Goal: Information Seeking & Learning: Find specific page/section

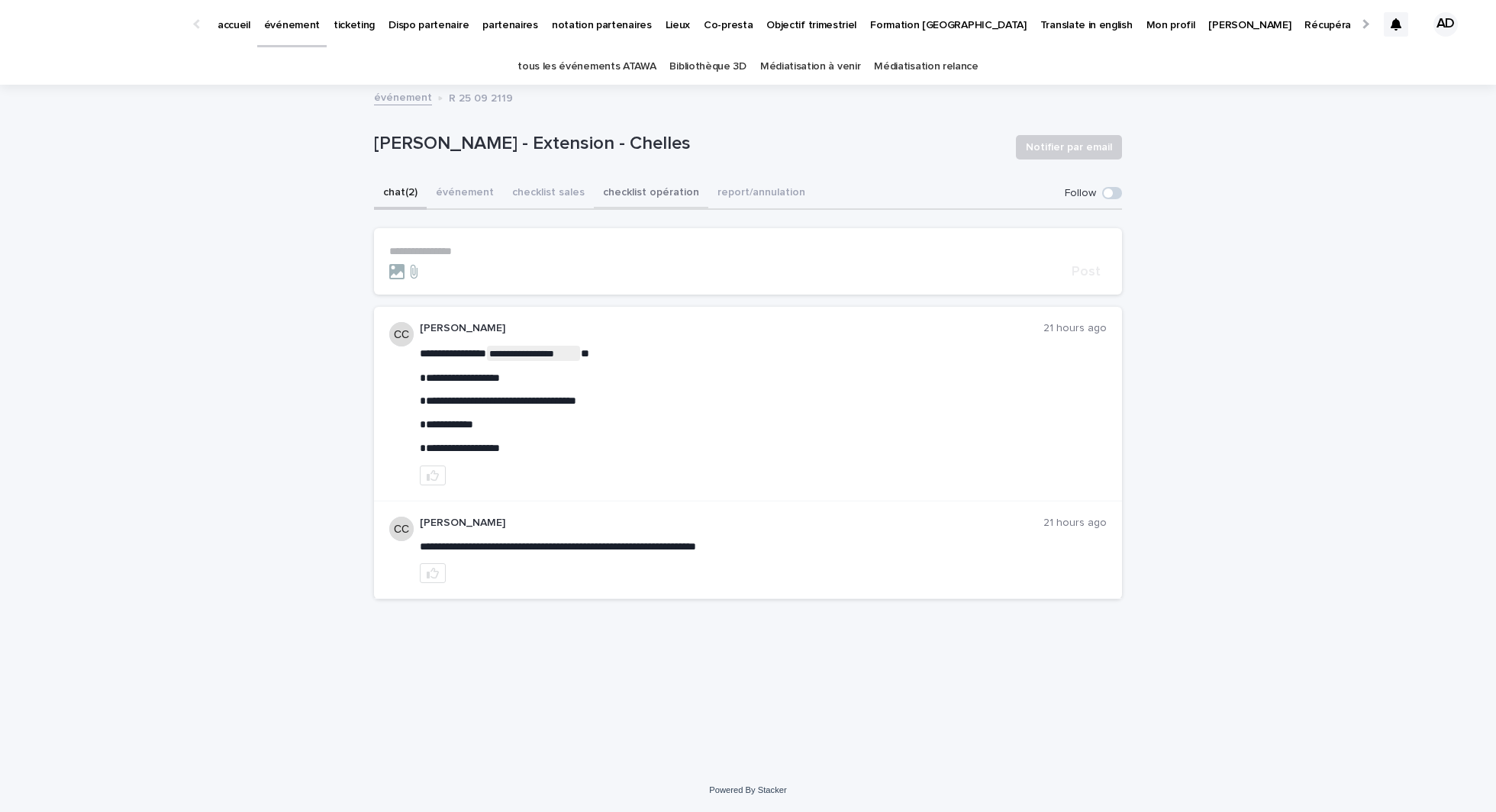
click at [629, 192] on button "checklist opération" at bounding box center [650, 194] width 115 height 32
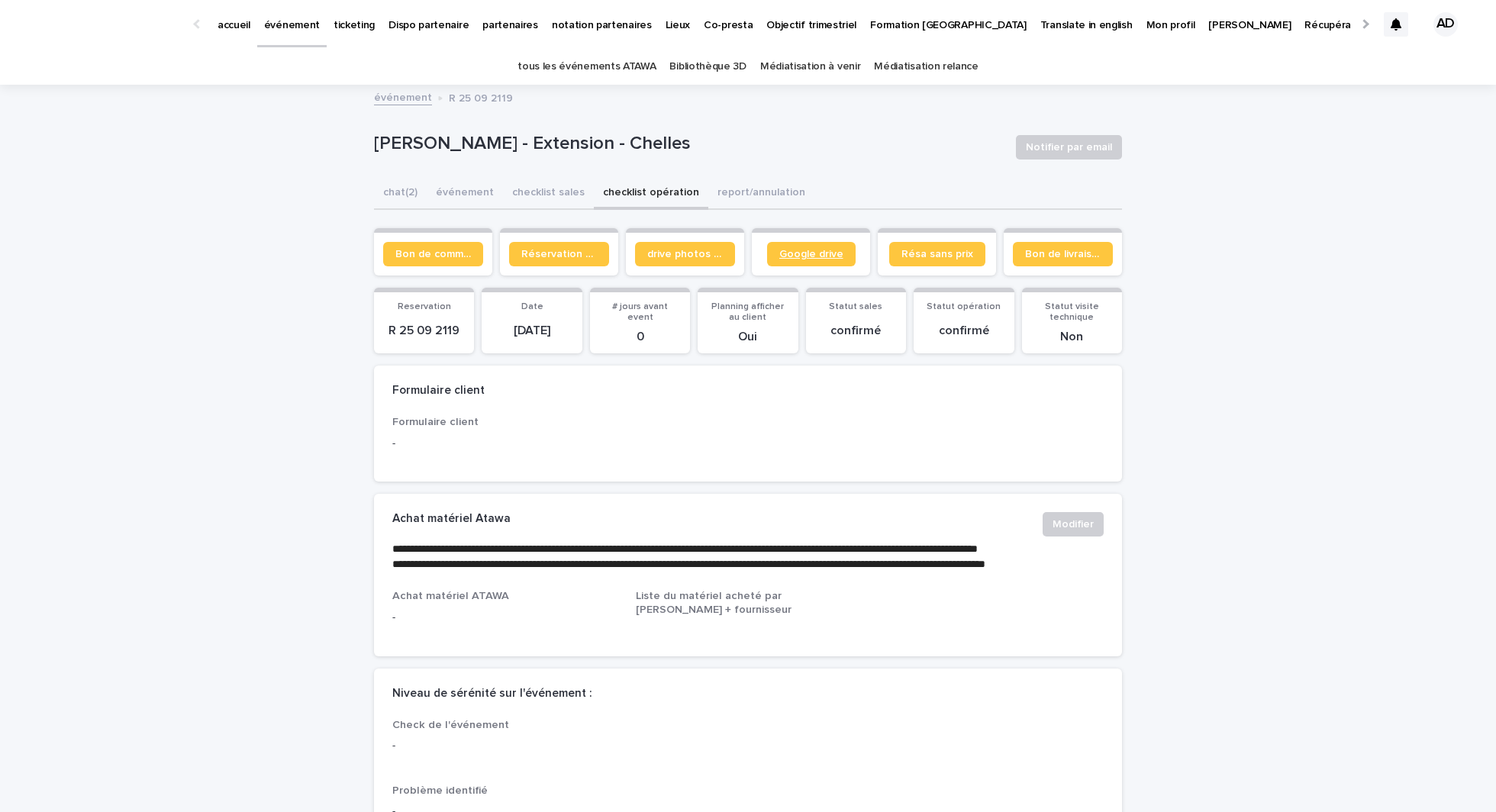
click at [833, 256] on span "Google drive" at bounding box center [811, 254] width 64 height 10
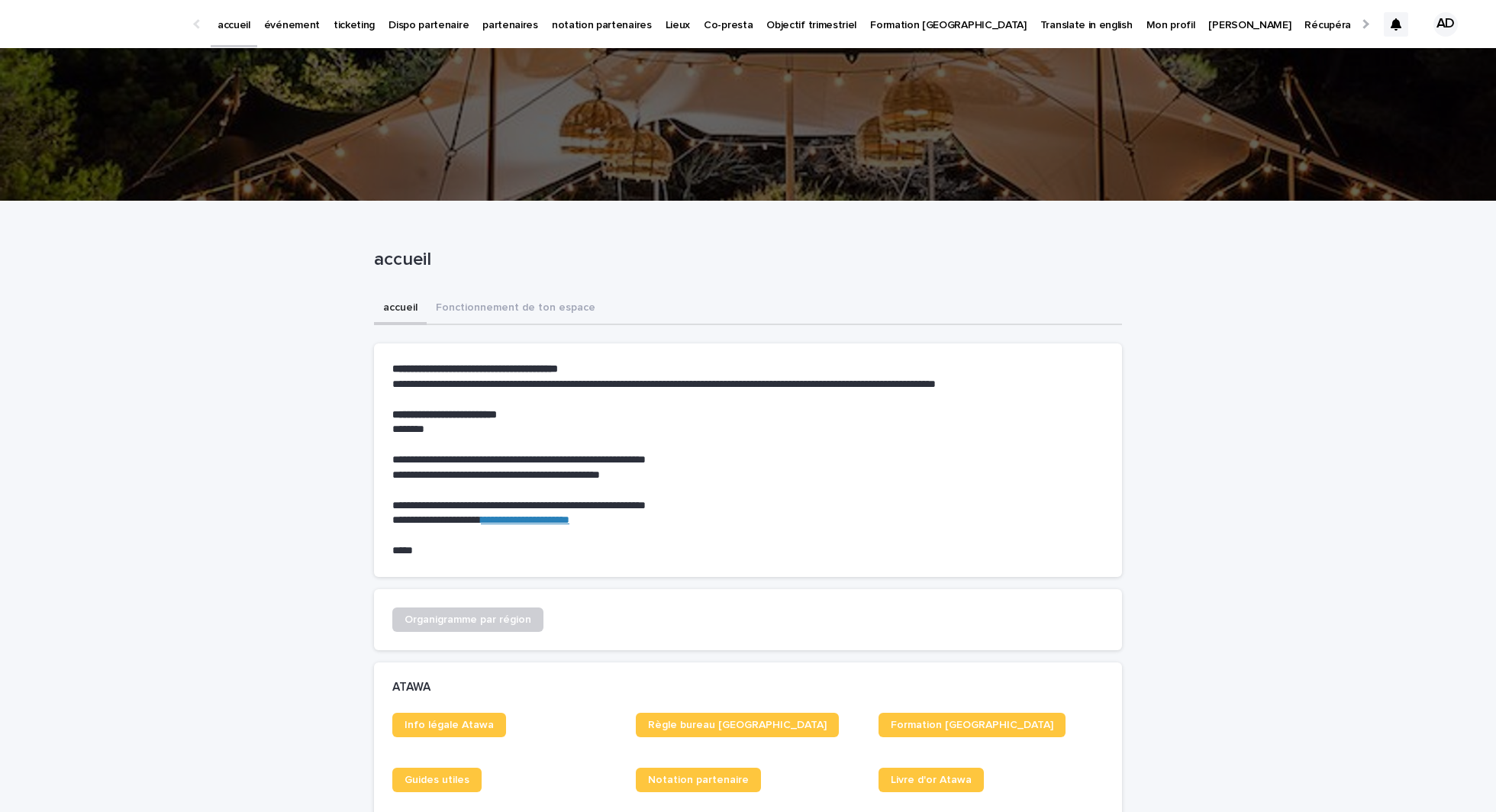
click at [306, 27] on p "événement" at bounding box center [292, 16] width 56 height 32
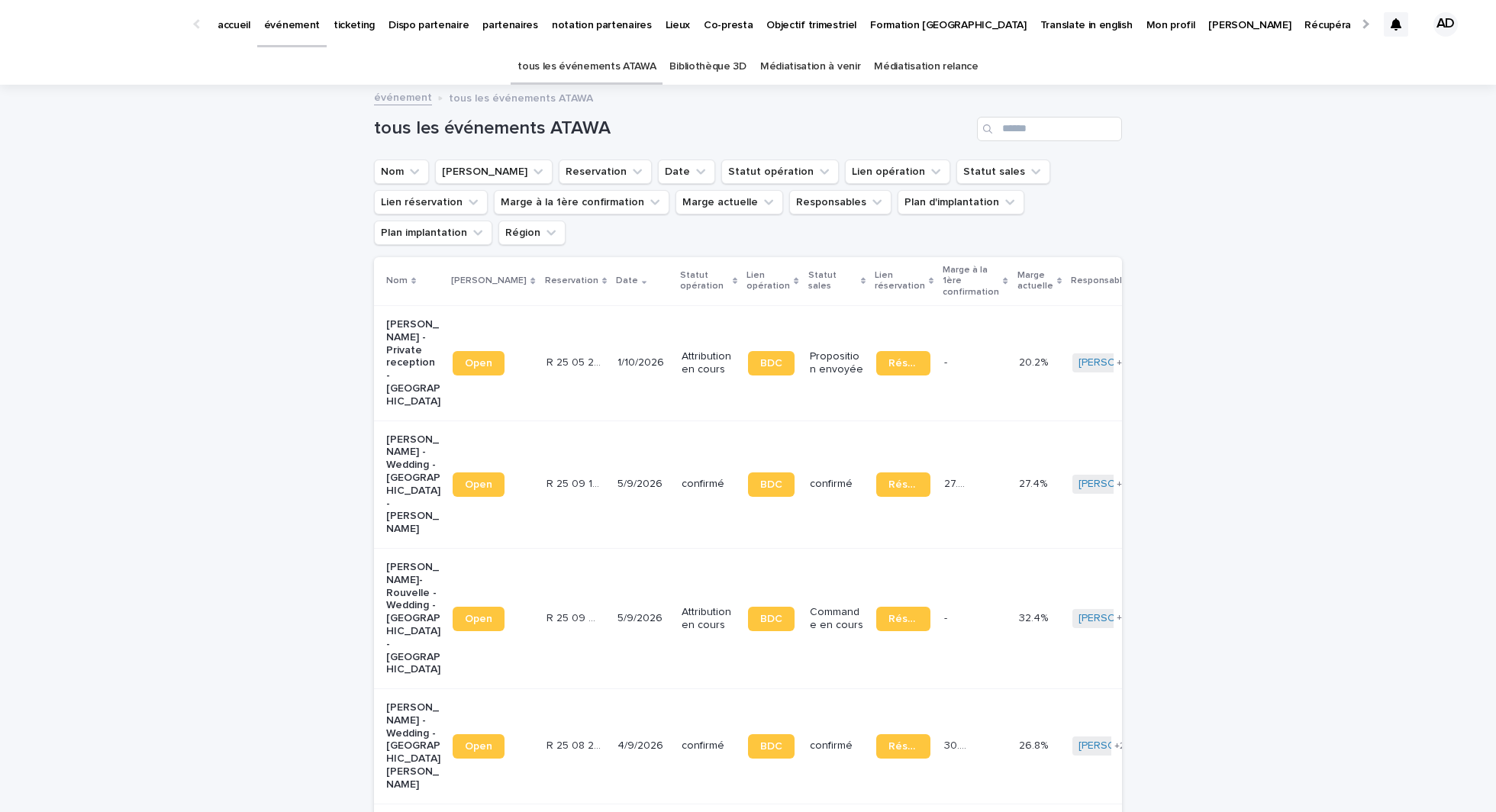
click at [1023, 110] on div "tous les événements ATAWA" at bounding box center [748, 122] width 748 height 73
click at [1023, 122] on input "Search" at bounding box center [1049, 129] width 145 height 25
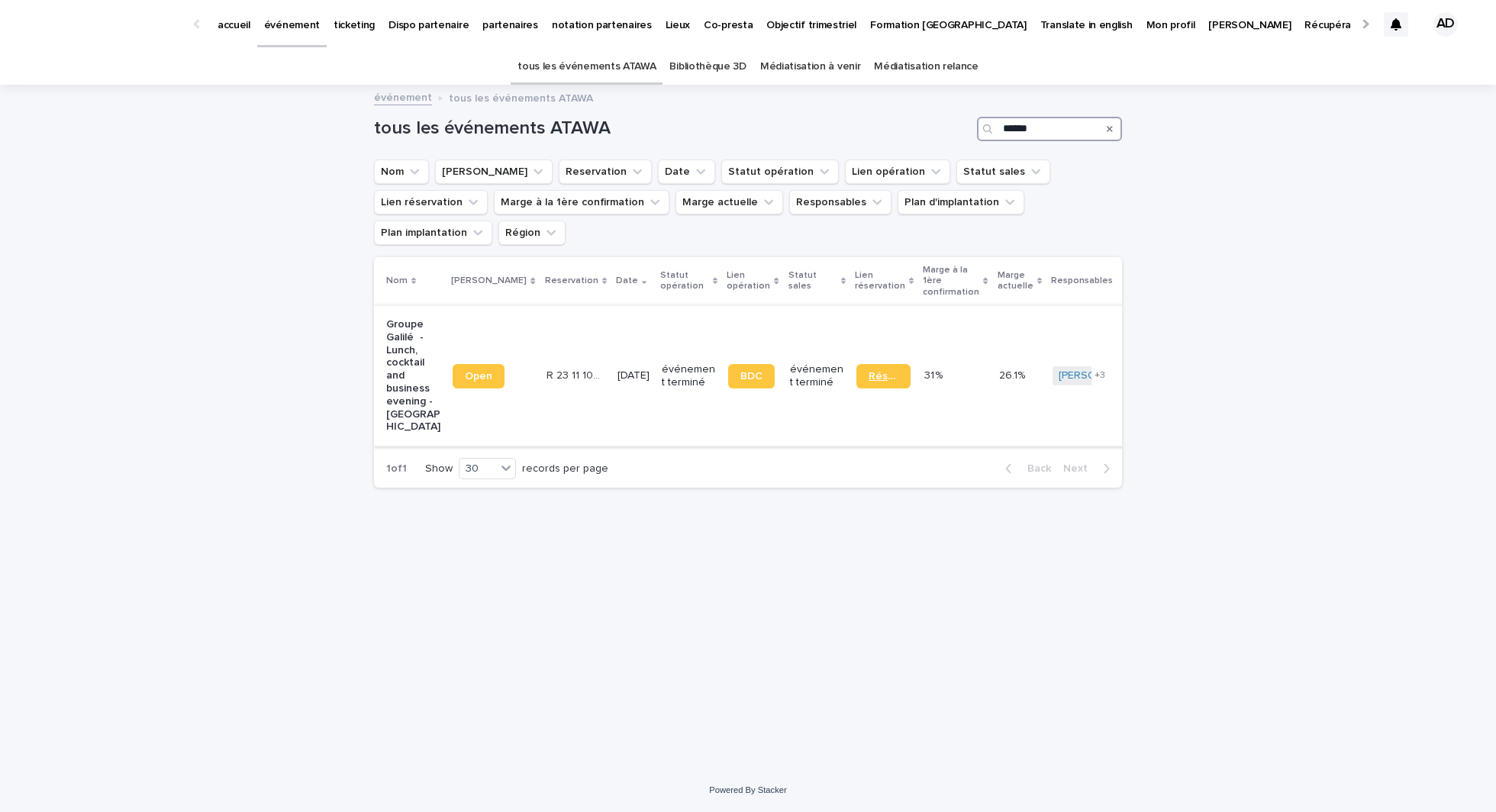
type input "******"
click at [857, 364] on link "Réservation" at bounding box center [883, 377] width 54 height 25
click at [728, 364] on link "BDC" at bounding box center [751, 377] width 46 height 25
click at [557, 366] on p "R 23 11 1095" at bounding box center [575, 374] width 57 height 16
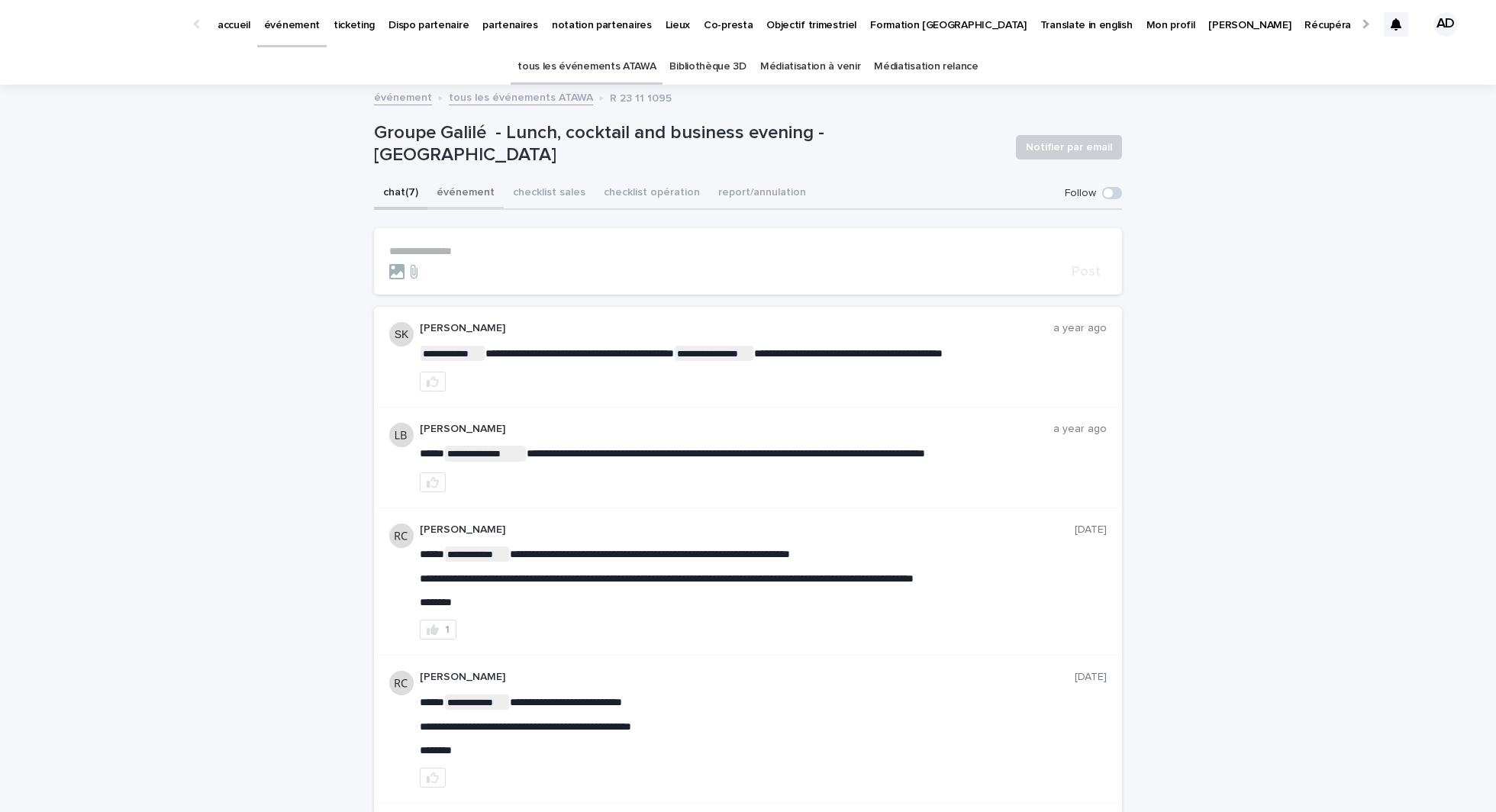
click at [467, 186] on button "événement" at bounding box center [465, 194] width 77 height 32
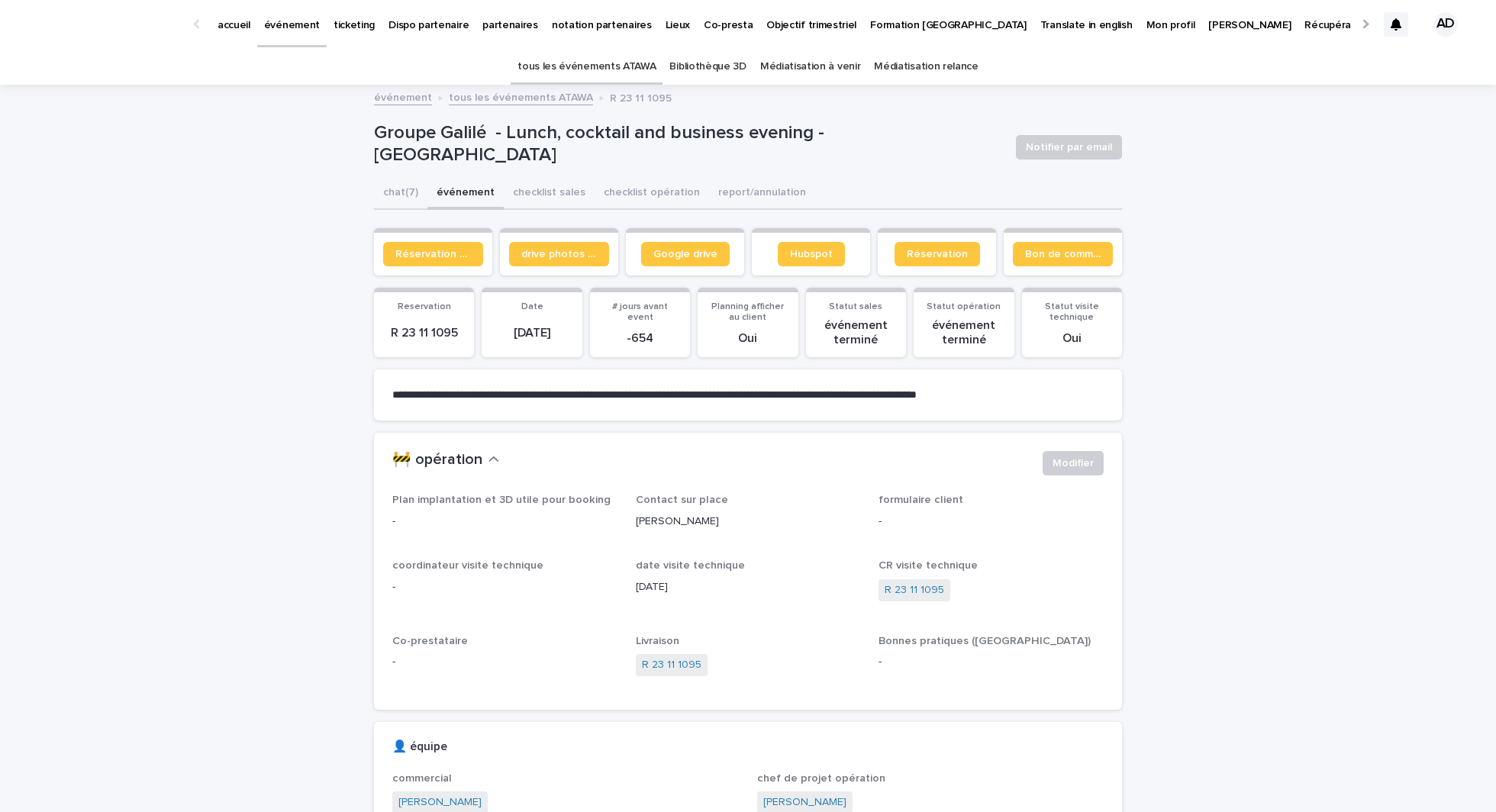
click at [900, 140] on p "Groupe Galilé - Lunch, cocktail and business evening - Rueil-Malmaison" at bounding box center [688, 144] width 630 height 44
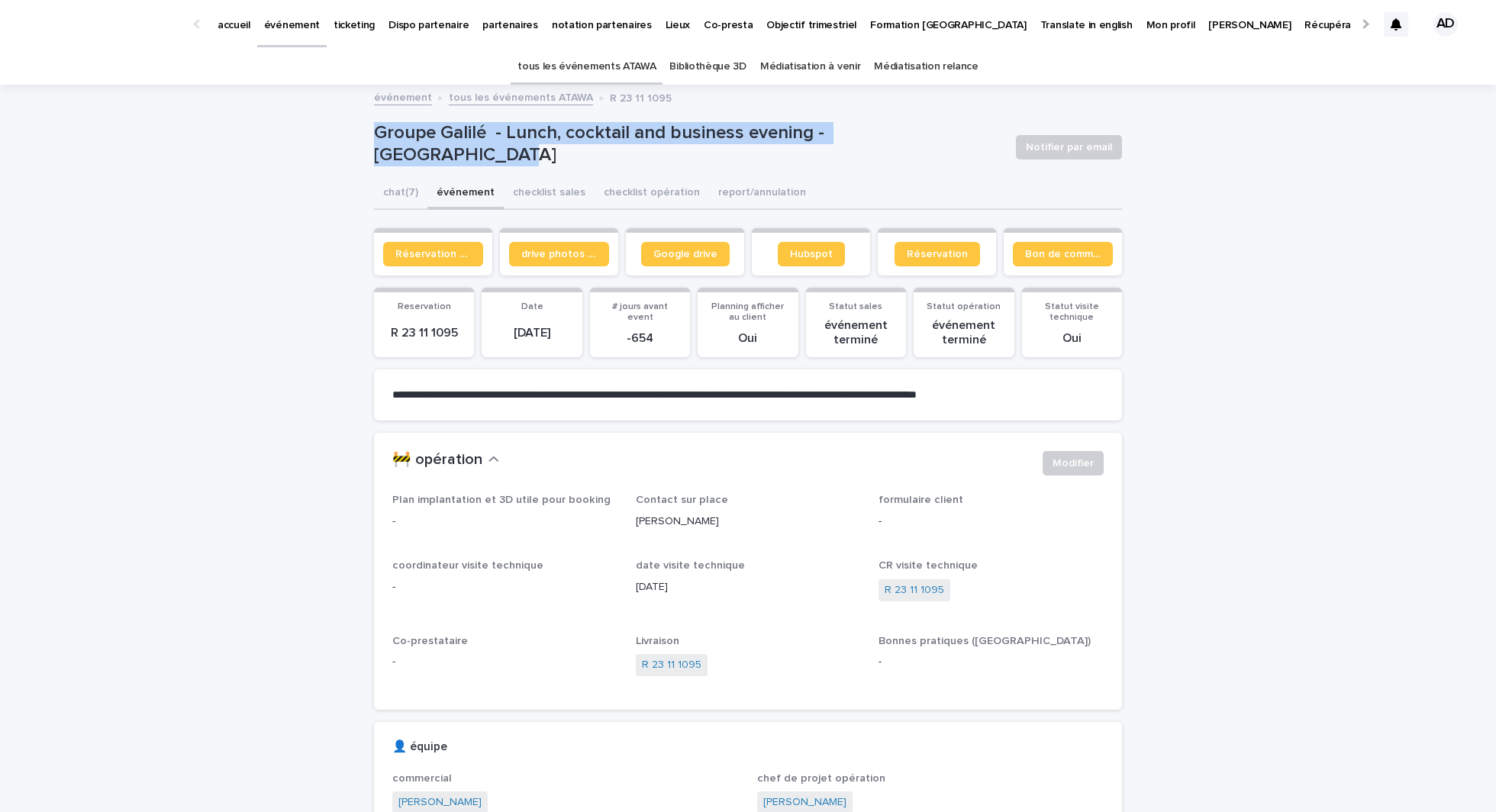
drag, startPoint x: 900, startPoint y: 140, endPoint x: 293, endPoint y: 140, distance: 607.0
copy p "Groupe Galilé - Lunch, cocktail and business evening - Rueil-Malmaison"
